Goal: Information Seeking & Learning: Learn about a topic

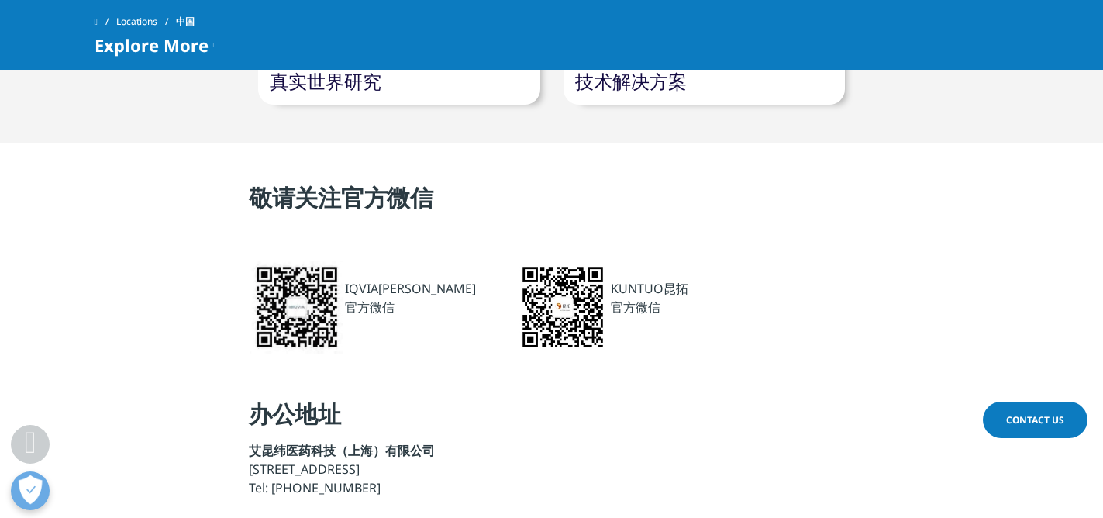
scroll to position [1190, 0]
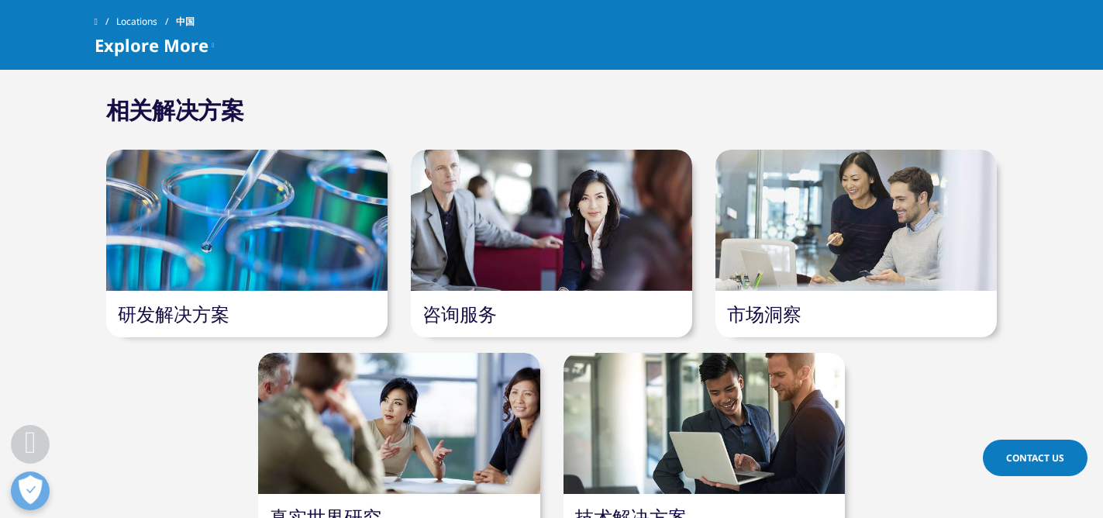
click at [390, 220] on article "研发解决方案" at bounding box center [247, 244] width 305 height 188
click at [498, 249] on div at bounding box center [551, 220] width 281 height 141
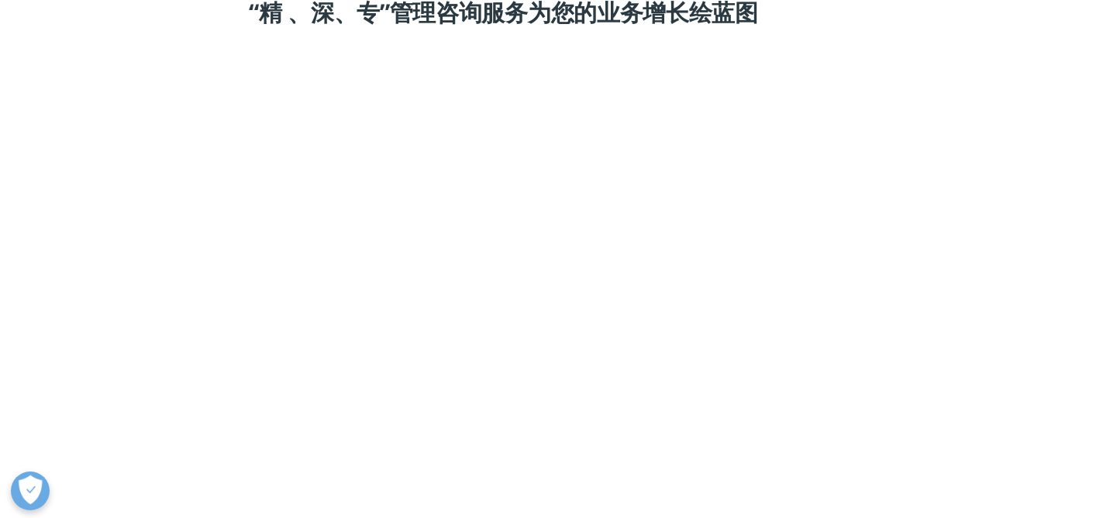
scroll to position [1242, 0]
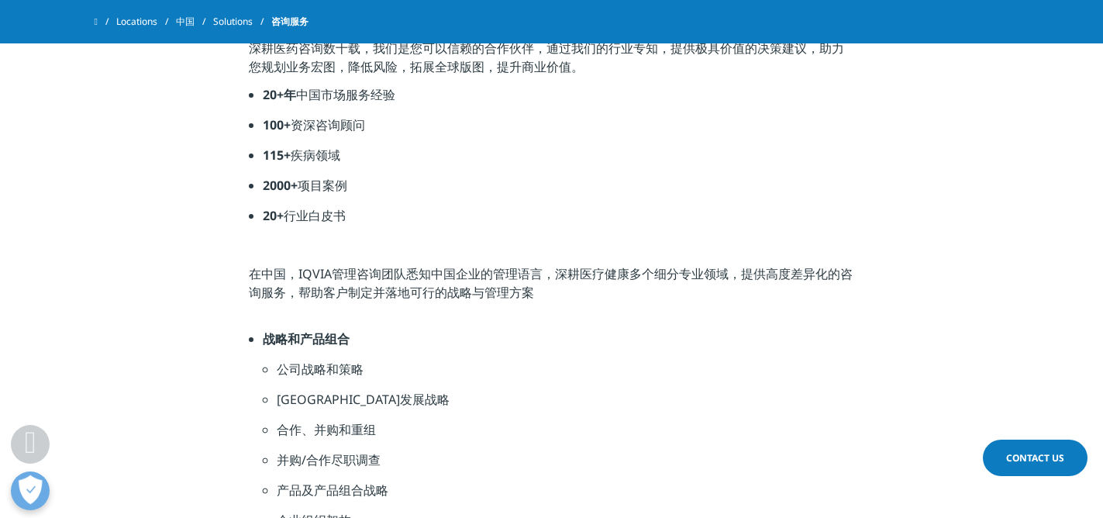
click at [323, 356] on li "战略和产品组合" at bounding box center [559, 345] width 592 height 30
click at [320, 369] on li "公司战略和策略" at bounding box center [566, 375] width 578 height 30
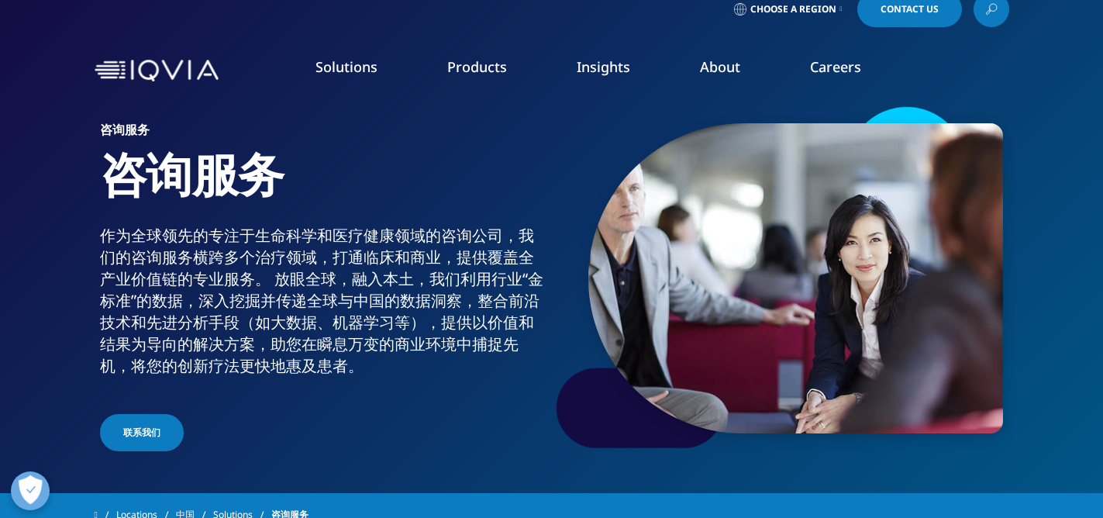
scroll to position [18, 0]
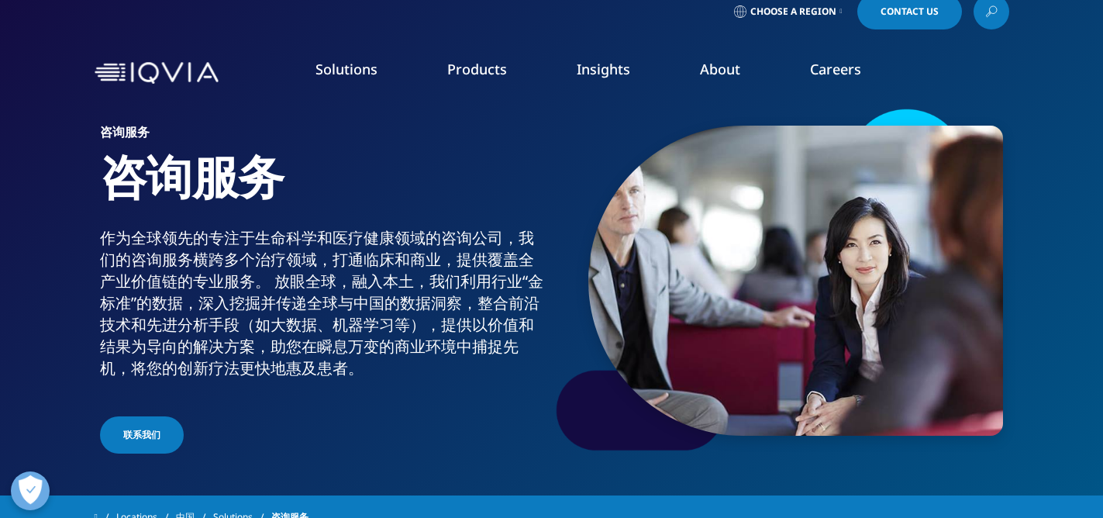
click at [848, 29] on div "Choose a Region Contact Us" at bounding box center [552, 12] width 915 height 36
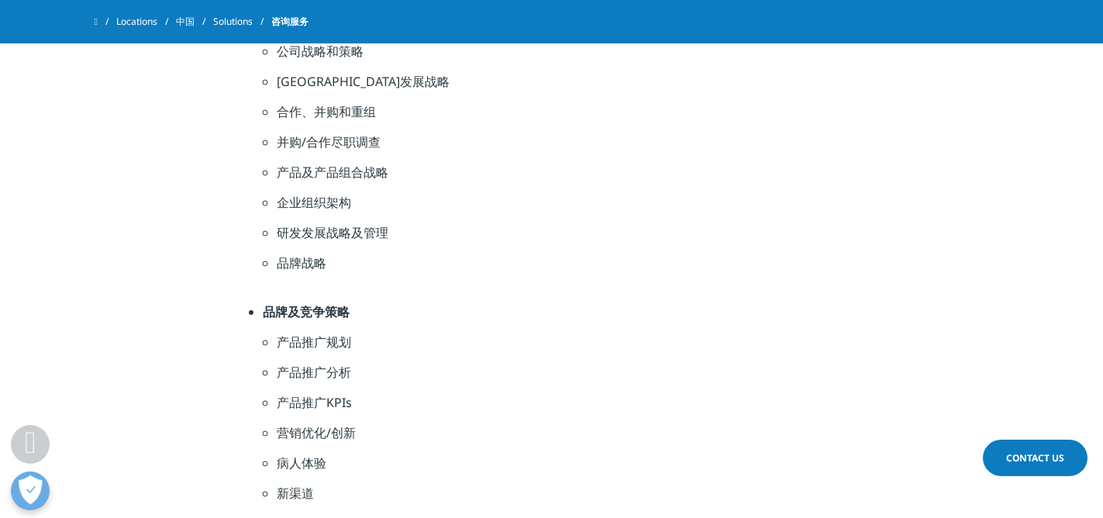
scroll to position [1628, 0]
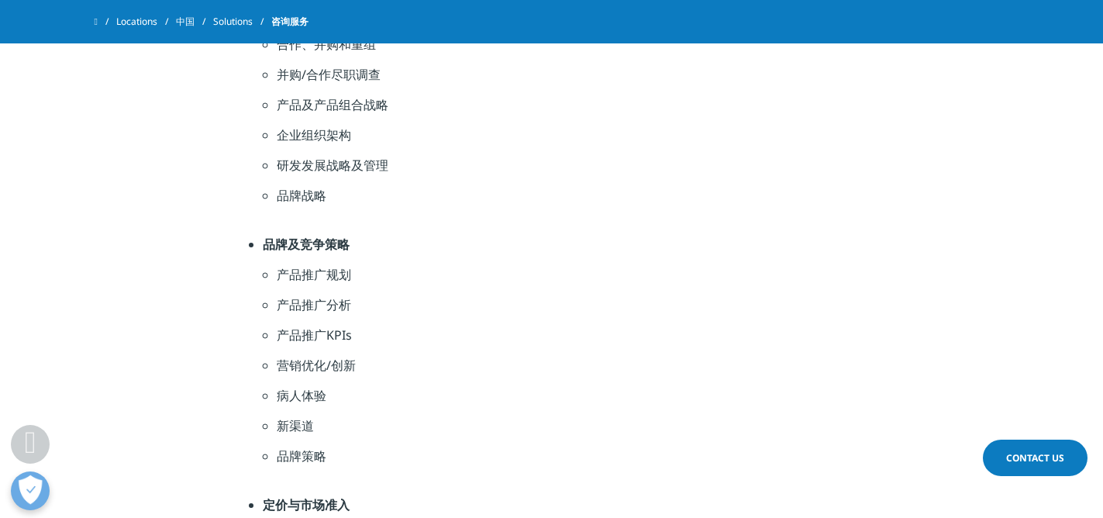
click at [341, 356] on li "营销优化/创新" at bounding box center [566, 371] width 578 height 30
drag, startPoint x: 336, startPoint y: 361, endPoint x: 356, endPoint y: 361, distance: 20.2
click at [356, 361] on li "营销优化/创新" at bounding box center [566, 371] width 578 height 30
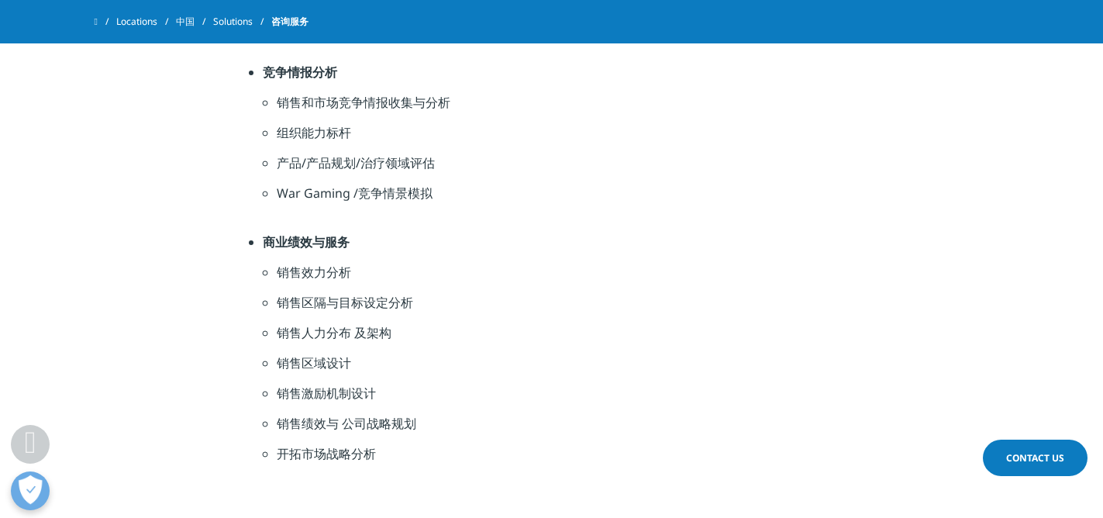
scroll to position [2574, 0]
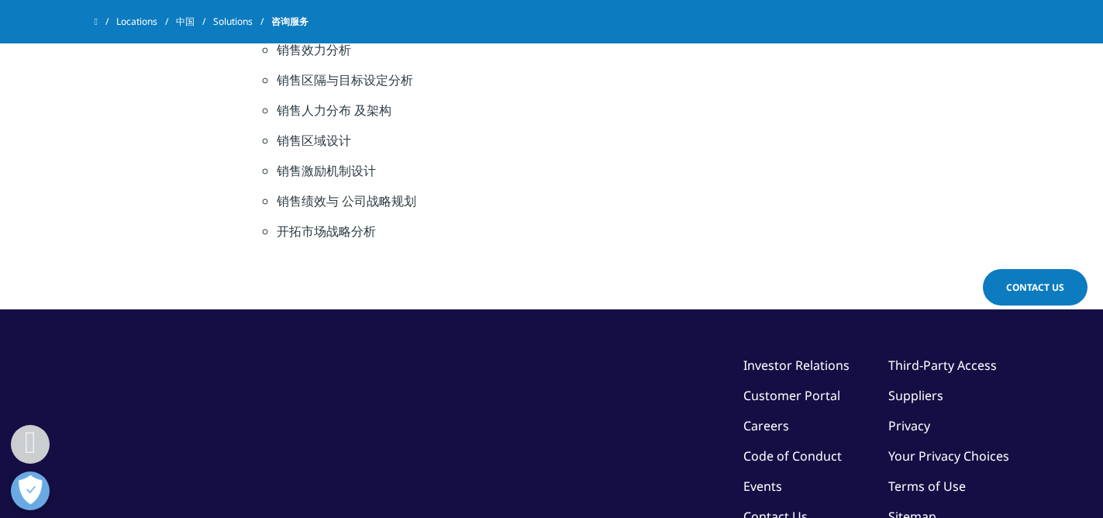
click at [465, 205] on li "销售绩效与 公司战略规划" at bounding box center [566, 207] width 578 height 30
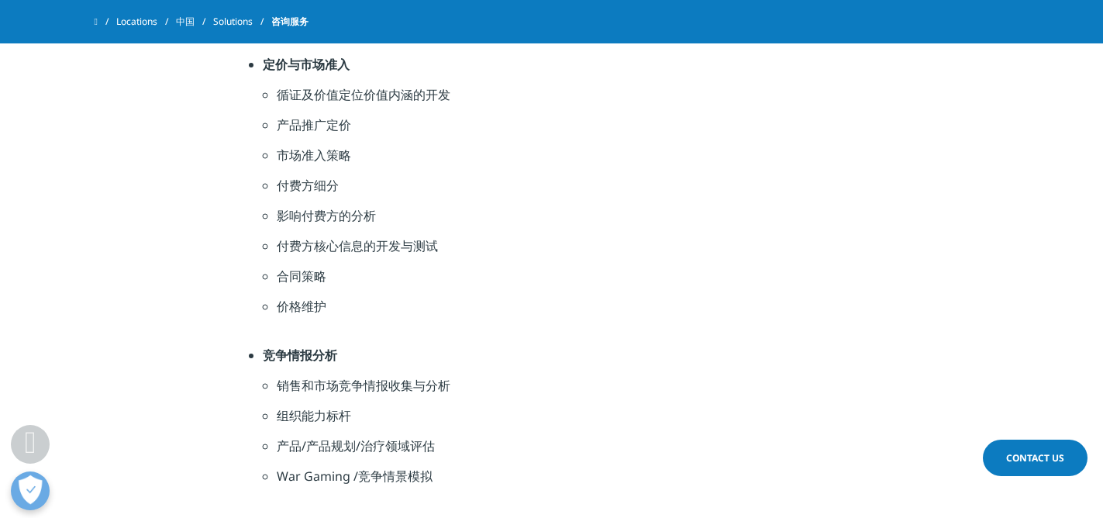
scroll to position [2045, 0]
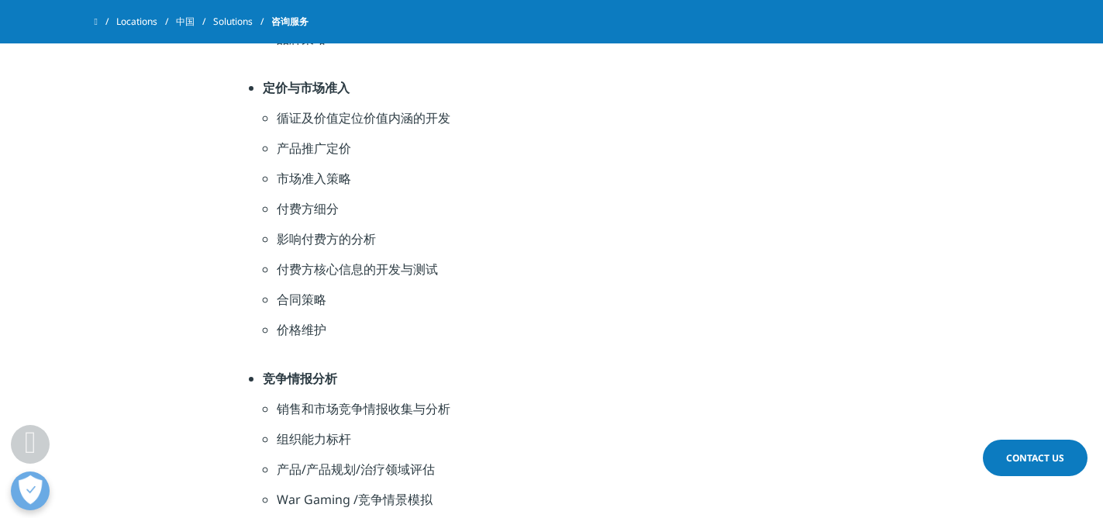
click at [322, 305] on li "合同策略" at bounding box center [566, 305] width 578 height 30
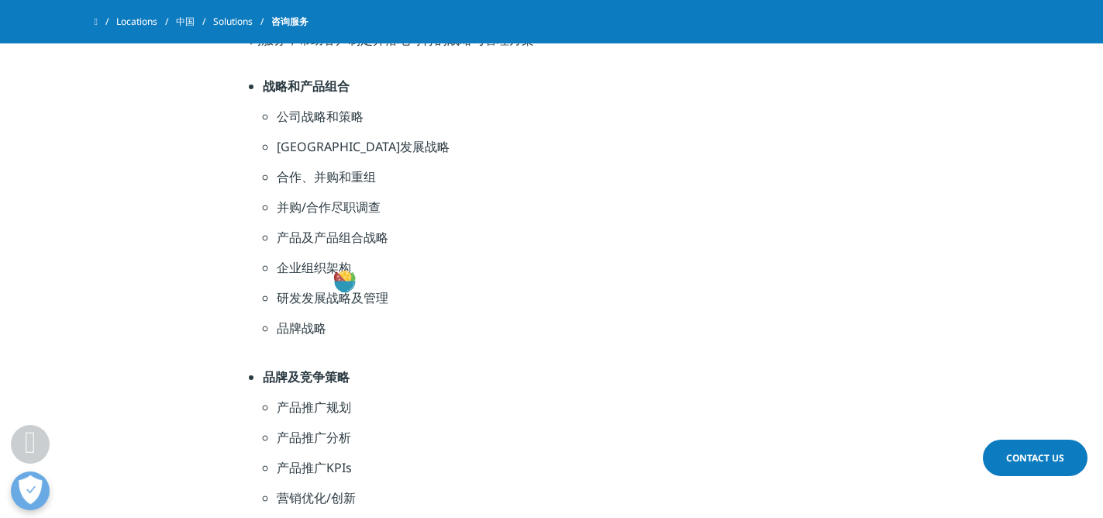
scroll to position [1206, 0]
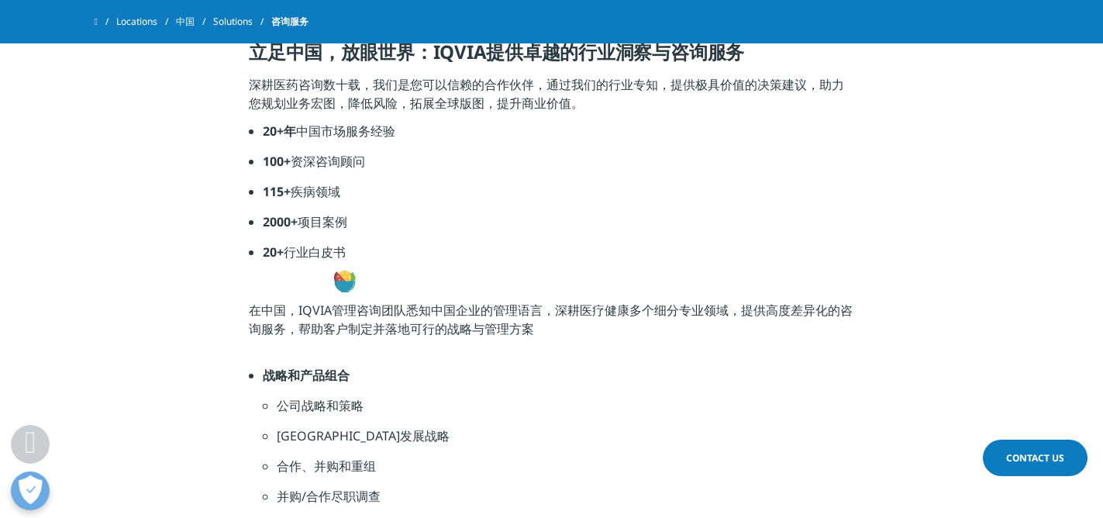
click at [322, 305] on div "在中国，IQVIA管理咨询团队悉知中国企业的管理语言，深耕医疗健康多个细分专业领域，提供高度差异化的咨询服务，帮助客户制定并落地可行的战略与管理方案" at bounding box center [552, 319] width 606 height 37
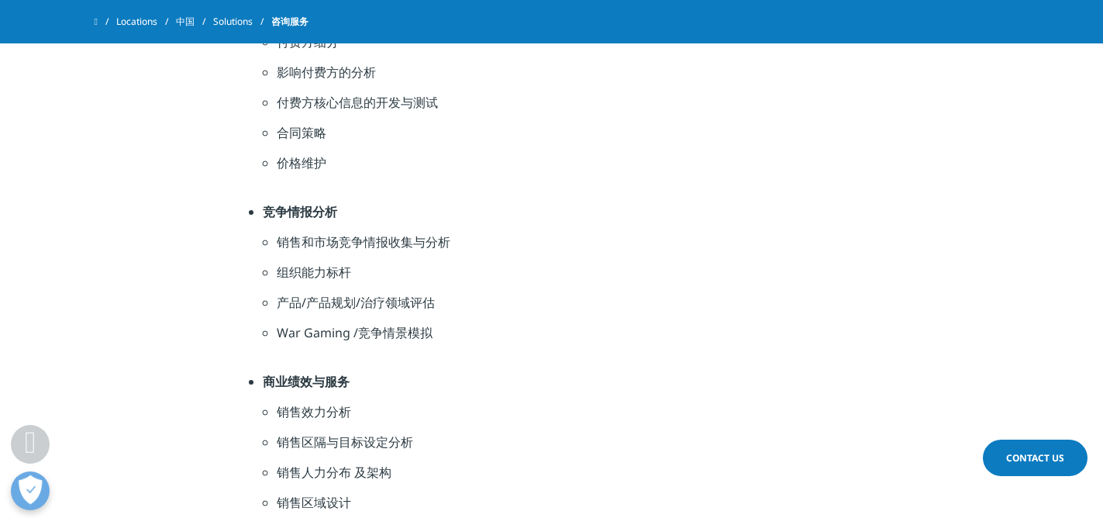
scroll to position [2626, 0]
